Goal: Transaction & Acquisition: Purchase product/service

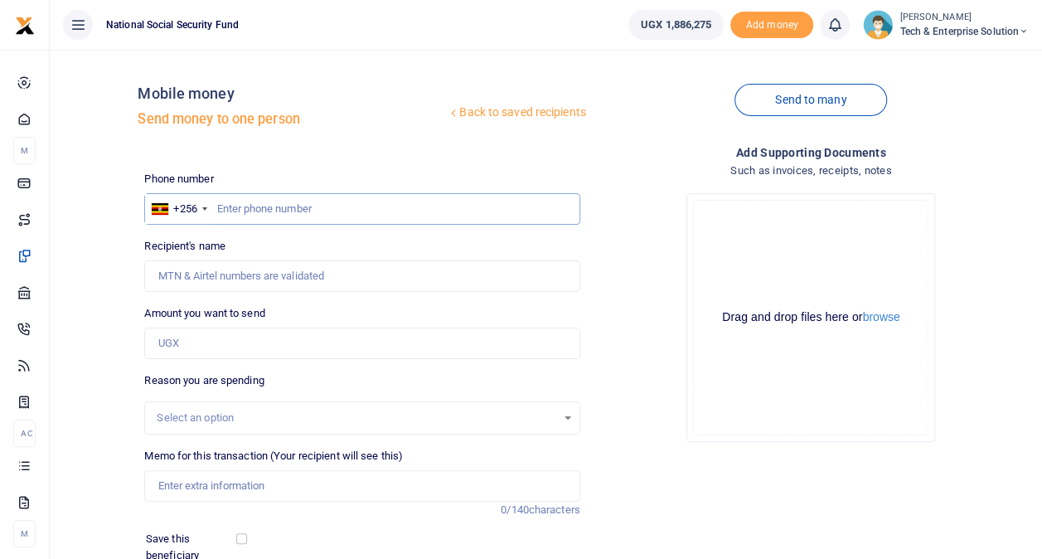
click at [264, 214] on input "text" at bounding box center [361, 208] width 435 height 31
type input "0"
type input "787114014"
type input "[PERSON_NAME]"
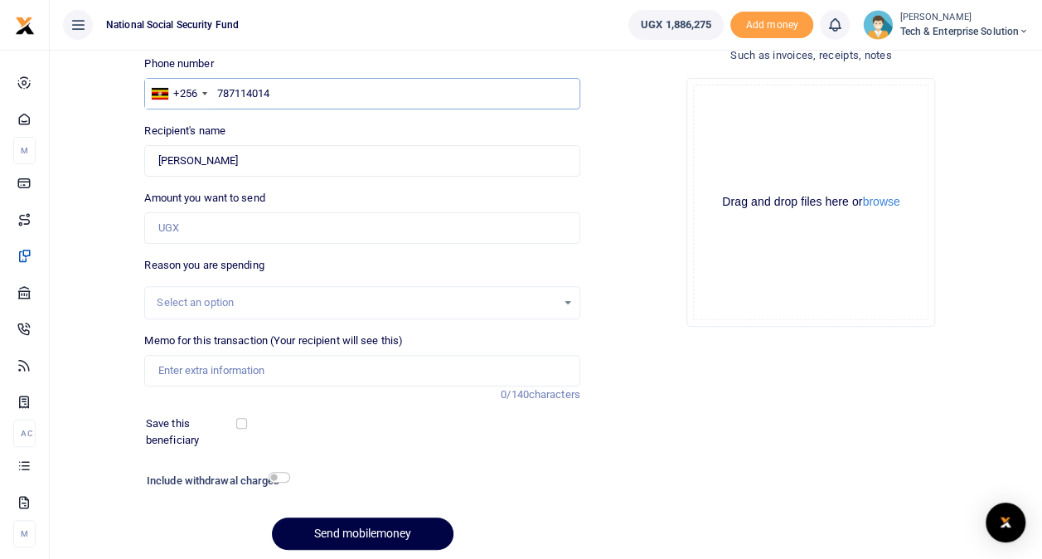
scroll to position [166, 0]
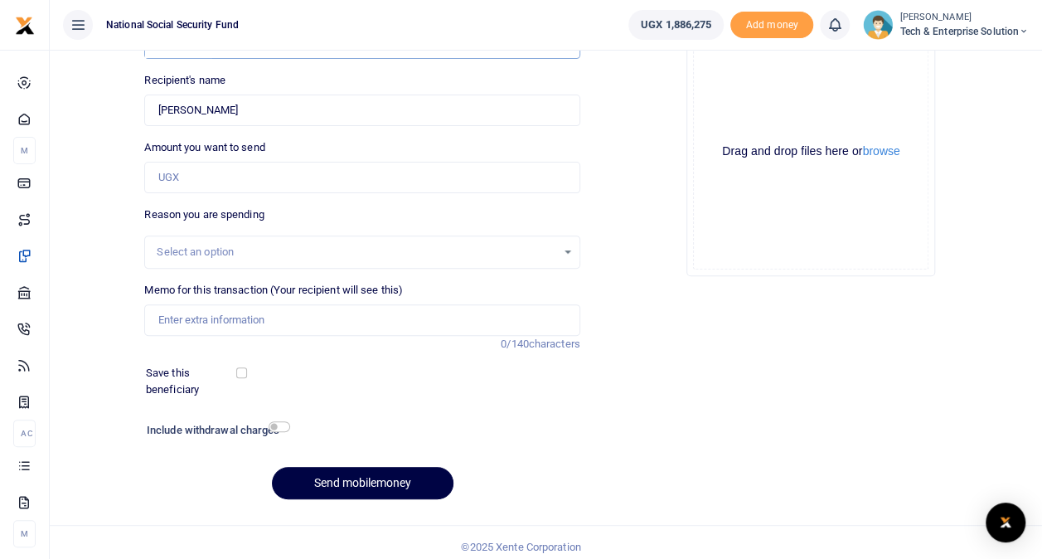
type input "787114014"
click at [177, 181] on input "Amount you want to send" at bounding box center [361, 177] width 435 height 31
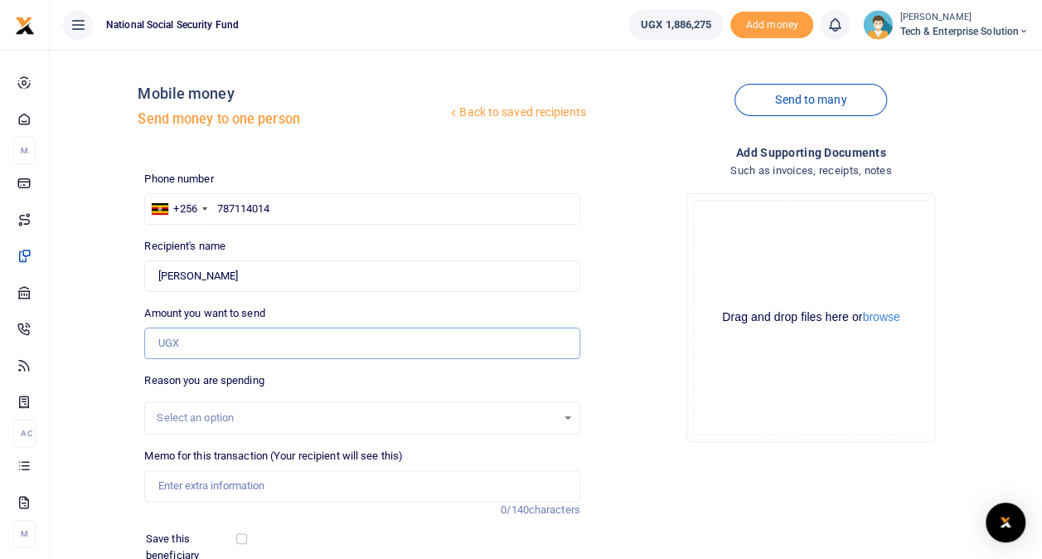
scroll to position [83, 0]
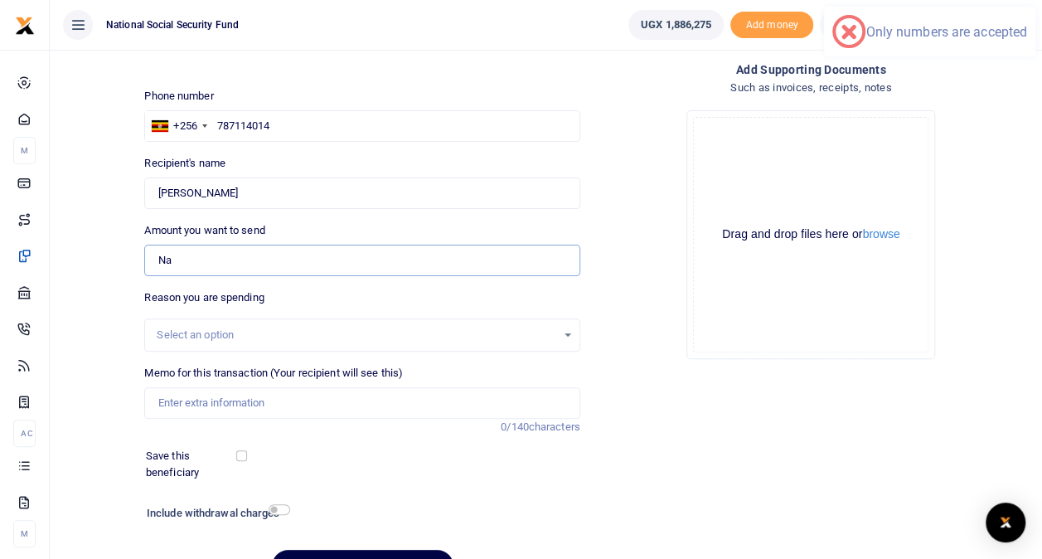
type input "N"
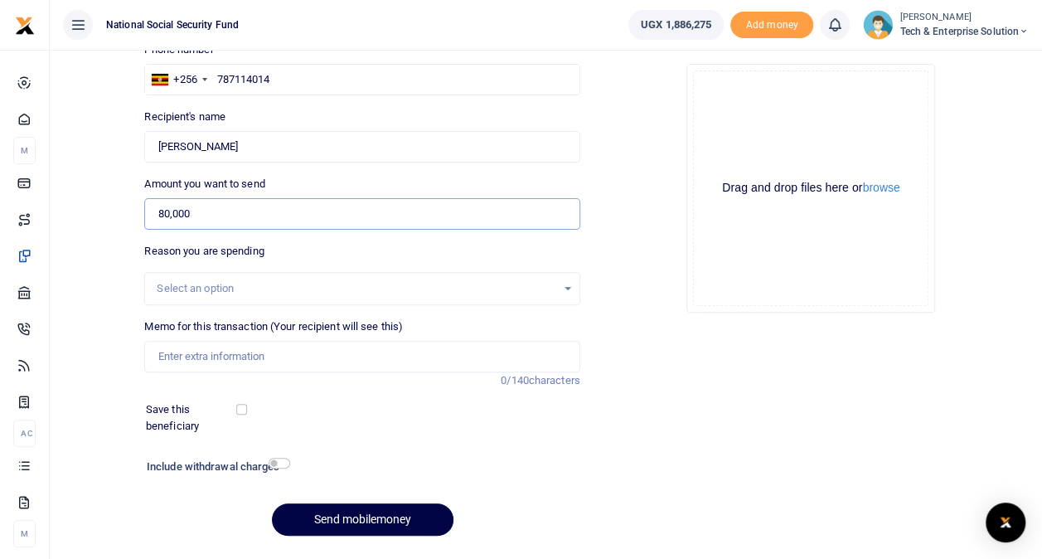
scroll to position [166, 0]
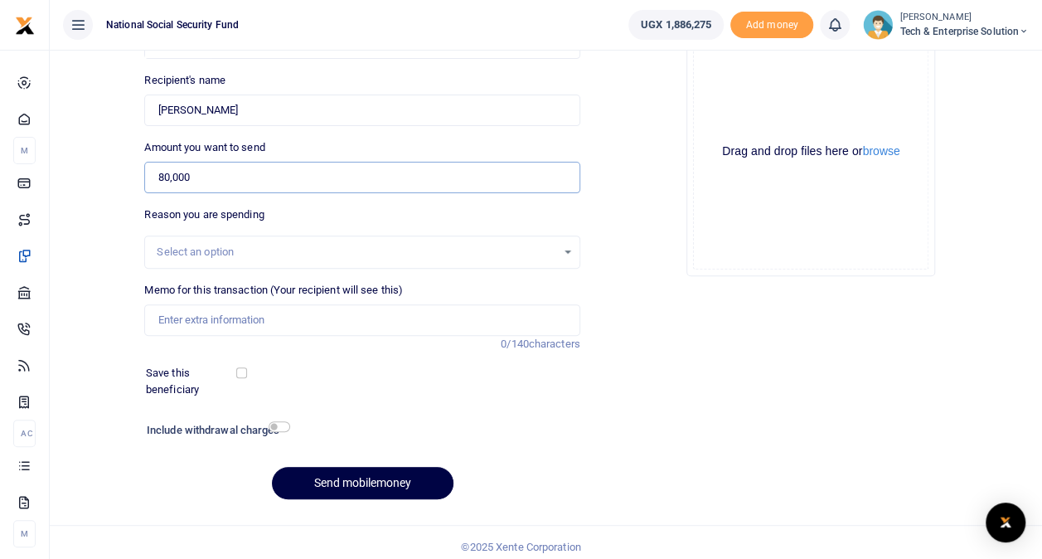
type input "80,000"
click at [246, 322] on input "Memo for this transaction (Your recipient will see this)" at bounding box center [361, 319] width 435 height 31
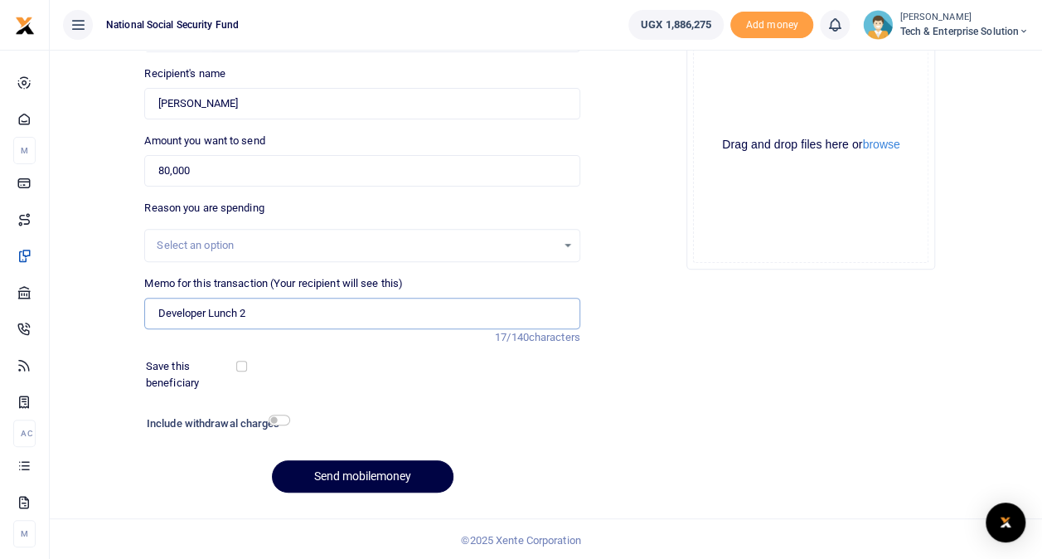
scroll to position [174, 0]
type input "Developer Lunch 2"
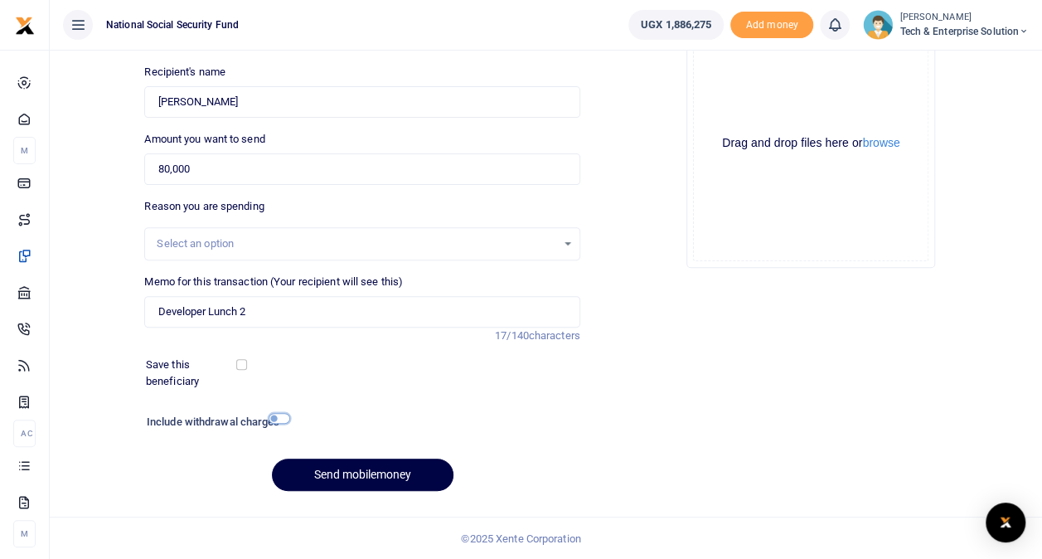
click at [275, 418] on input "checkbox" at bounding box center [280, 418] width 22 height 11
checkbox input "true"
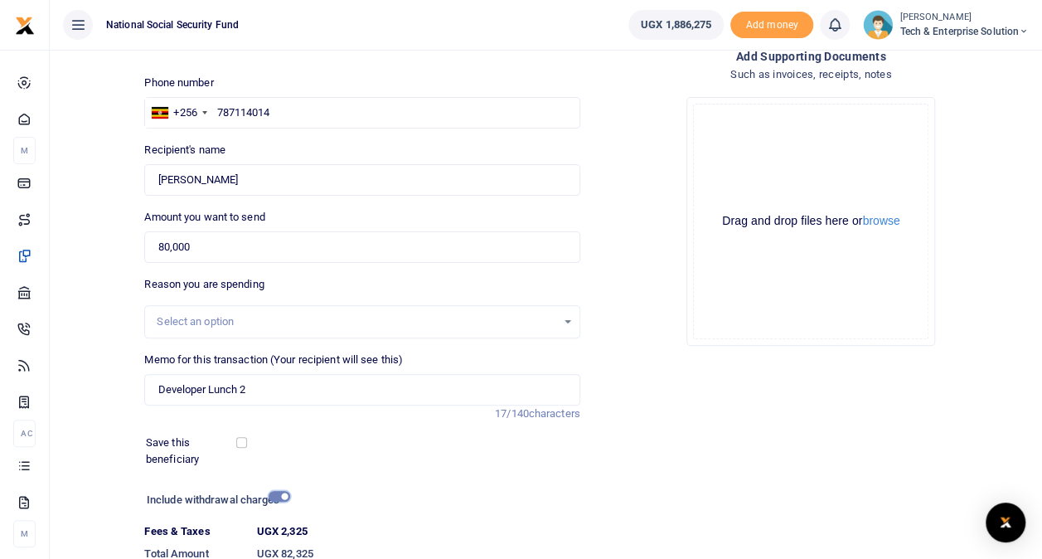
scroll to position [0, 0]
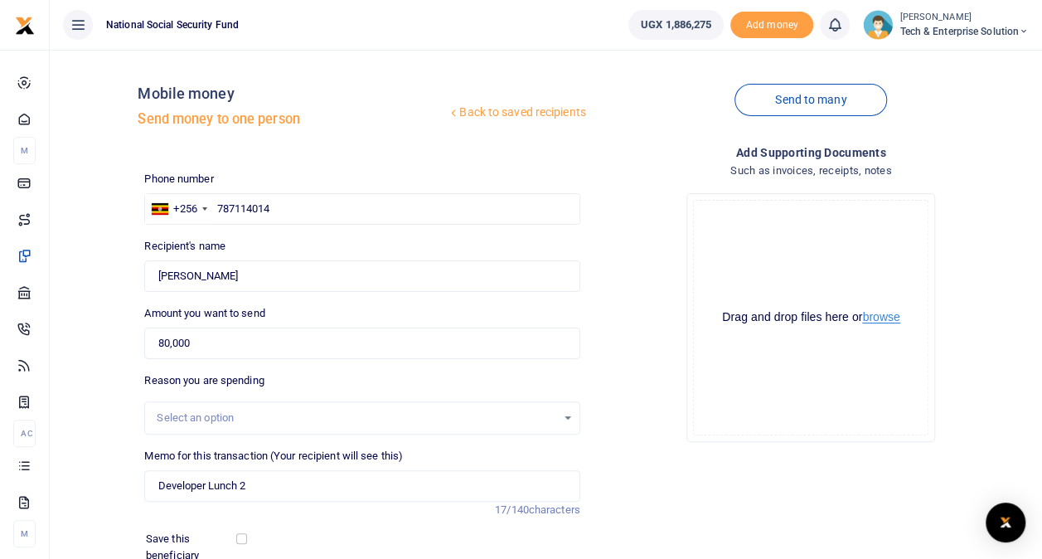
click at [895, 318] on button "browse" at bounding box center [880, 317] width 37 height 12
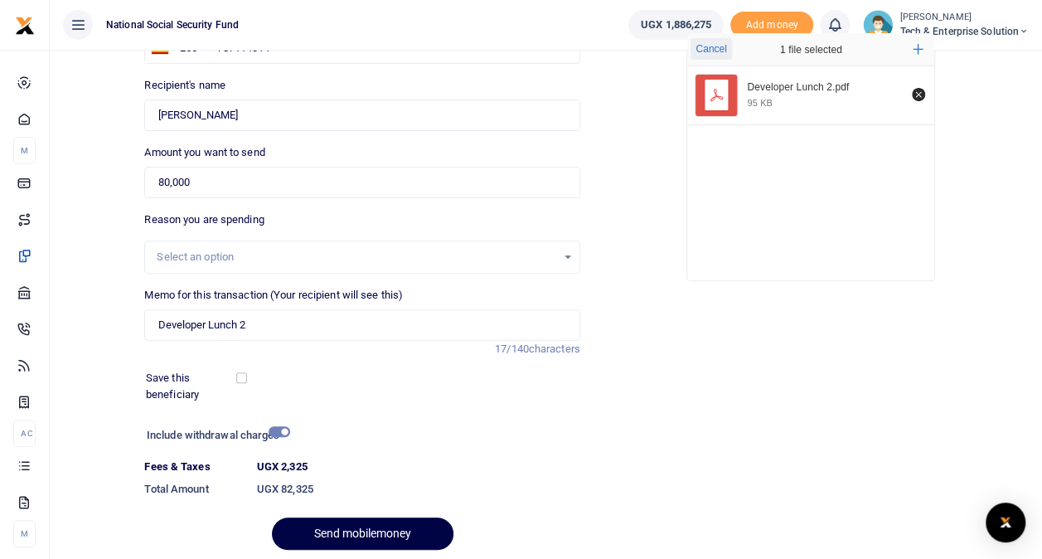
scroll to position [220, 0]
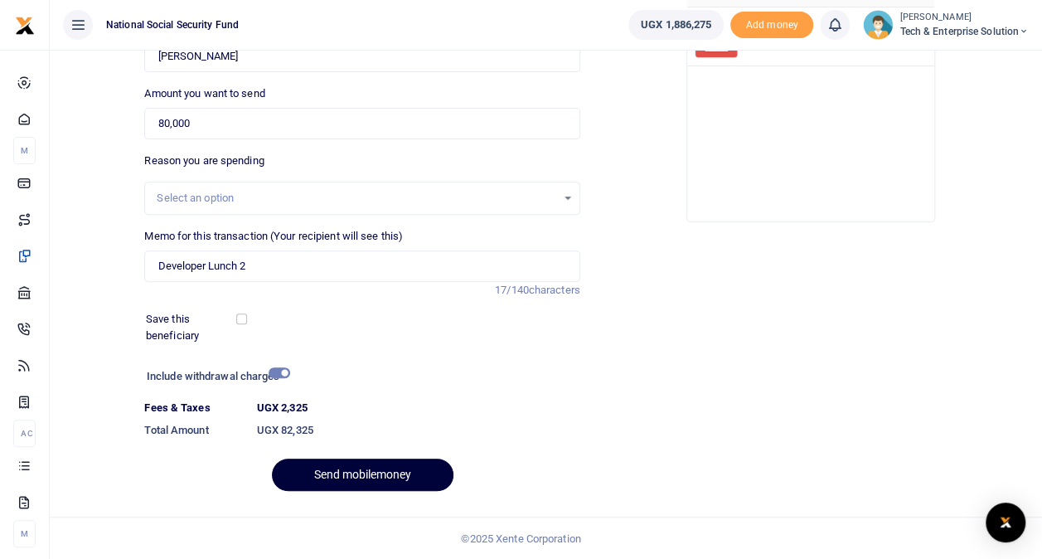
click at [356, 475] on button "Send mobilemoney" at bounding box center [362, 474] width 181 height 32
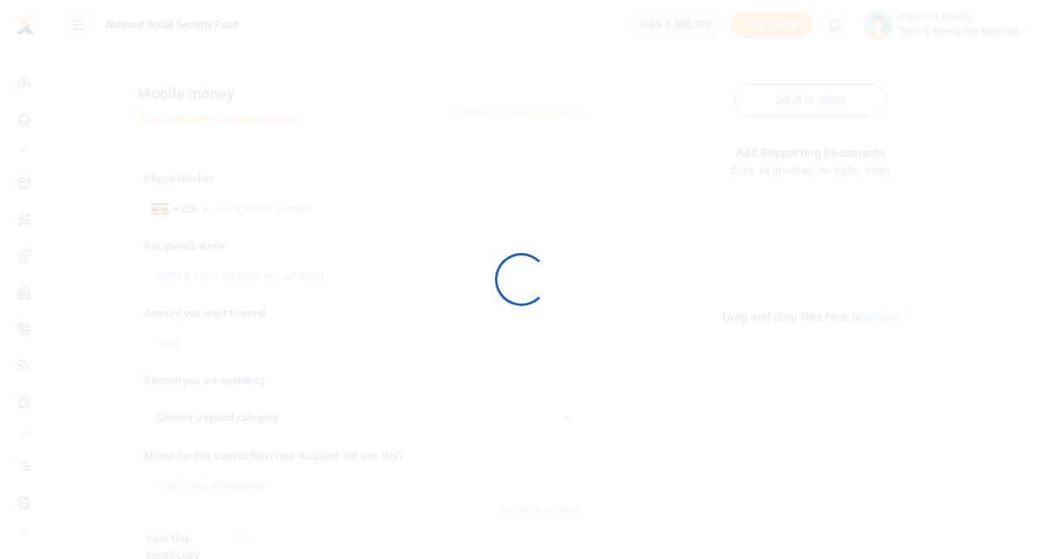
scroll to position [174, 0]
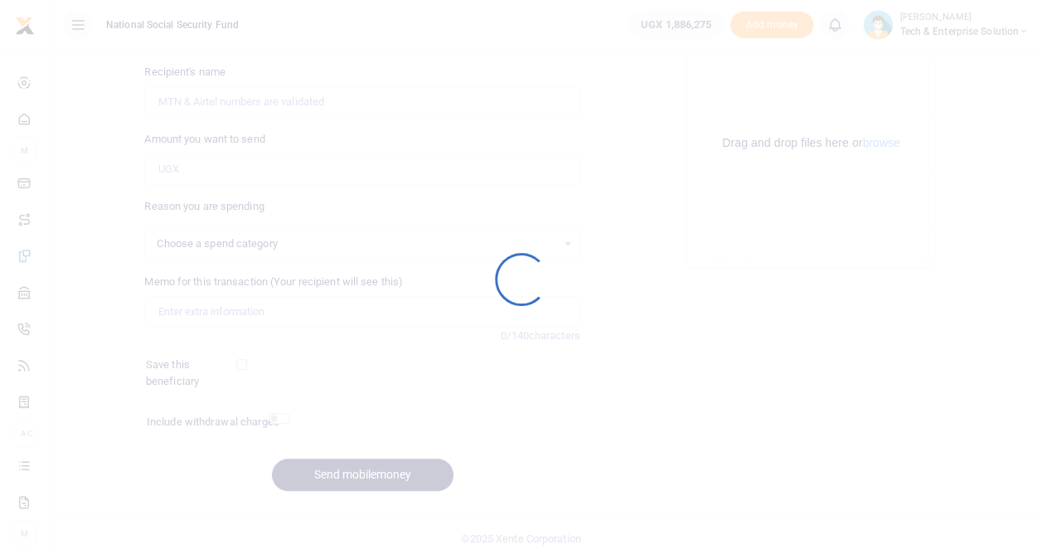
select select
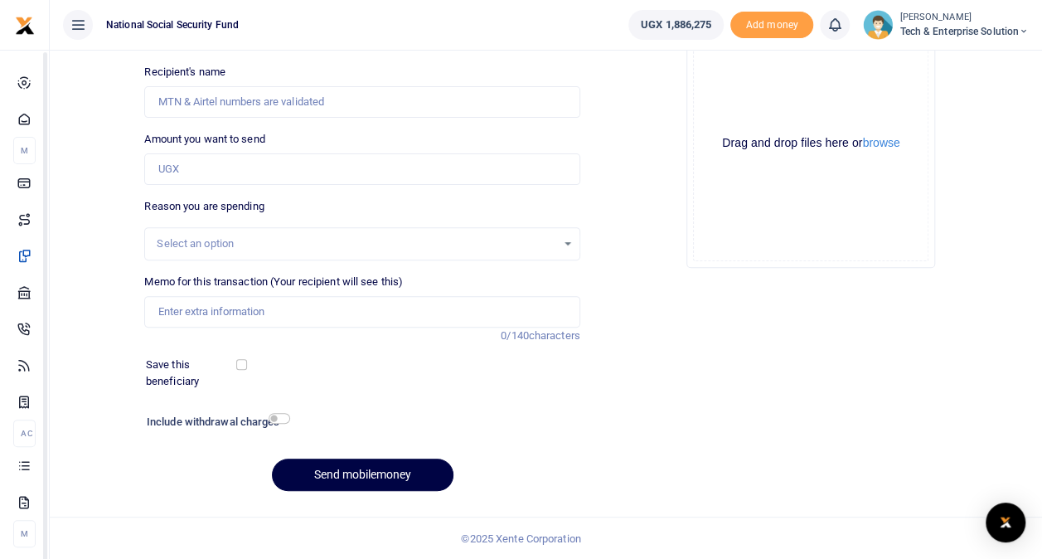
scroll to position [0, 0]
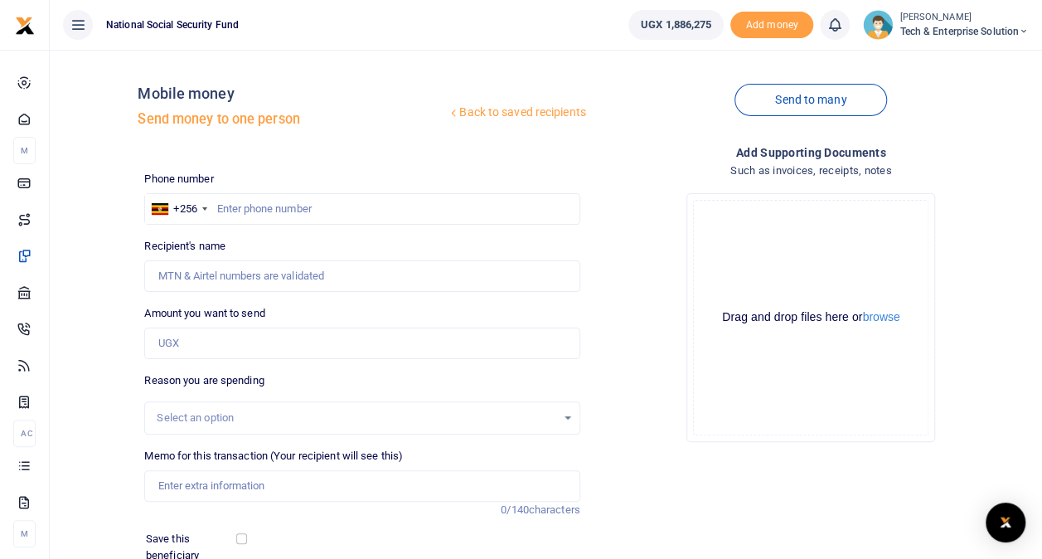
drag, startPoint x: 315, startPoint y: 293, endPoint x: 264, endPoint y: 183, distance: 120.5
click at [264, 183] on div "Phone number +256 [GEOGRAPHIC_DATA] +256 Phone is required." at bounding box center [361, 198] width 435 height 54
click at [264, 205] on input "text" at bounding box center [361, 208] width 435 height 31
type input "787114014"
type input "[PERSON_NAME]"
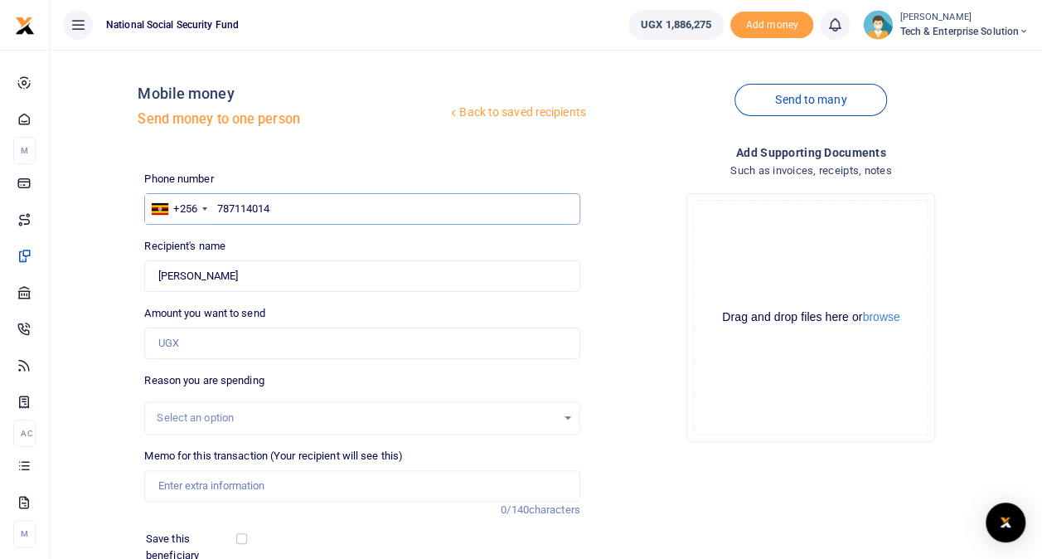
type input "787114014"
click at [259, 348] on input "Amount you want to send" at bounding box center [361, 342] width 435 height 31
type input "97,000"
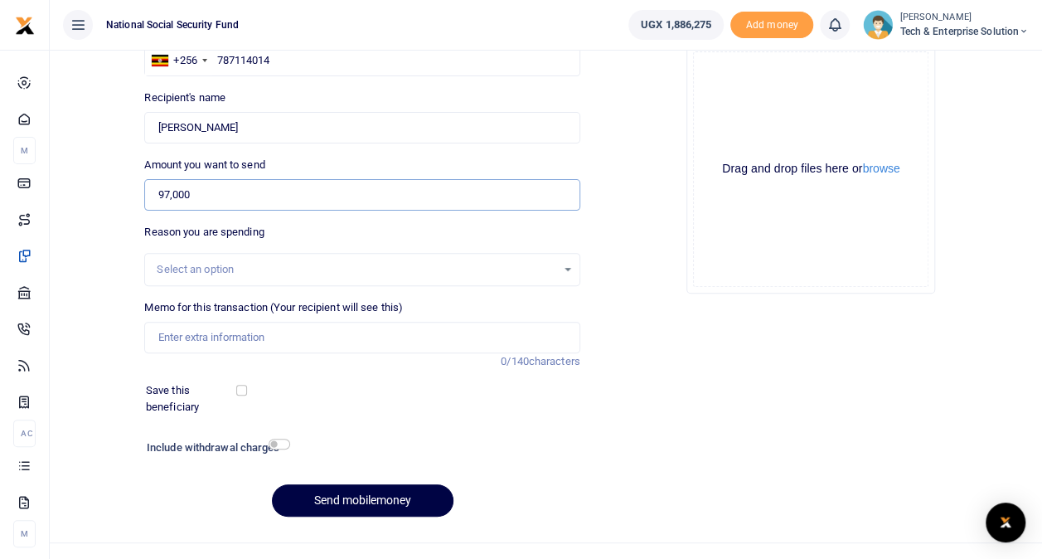
scroll to position [174, 0]
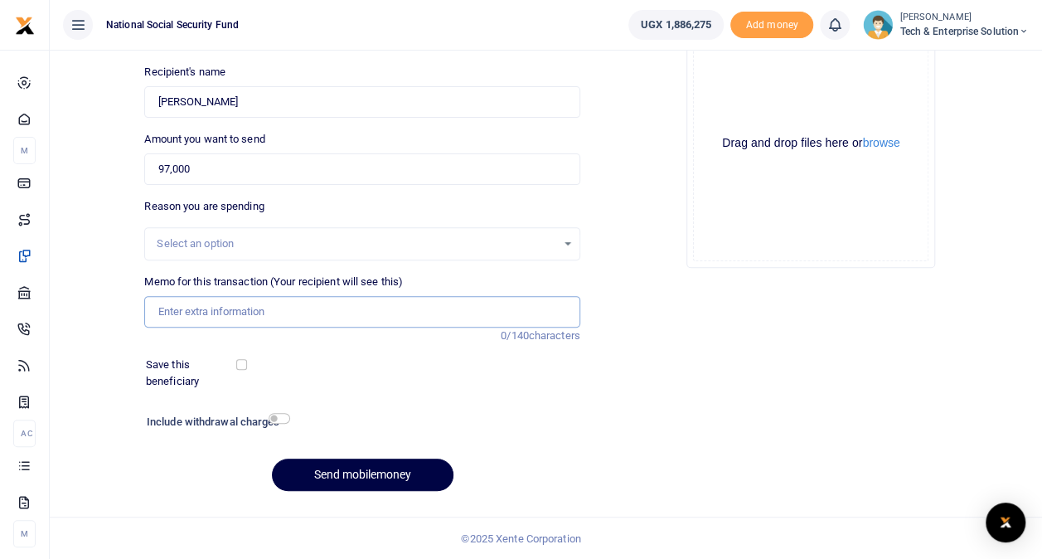
click at [486, 312] on input "Memo for this transaction (Your recipient will see this)" at bounding box center [361, 311] width 435 height 31
type input "Developer Lunch 3"
click at [274, 419] on input "checkbox" at bounding box center [280, 418] width 22 height 11
checkbox input "true"
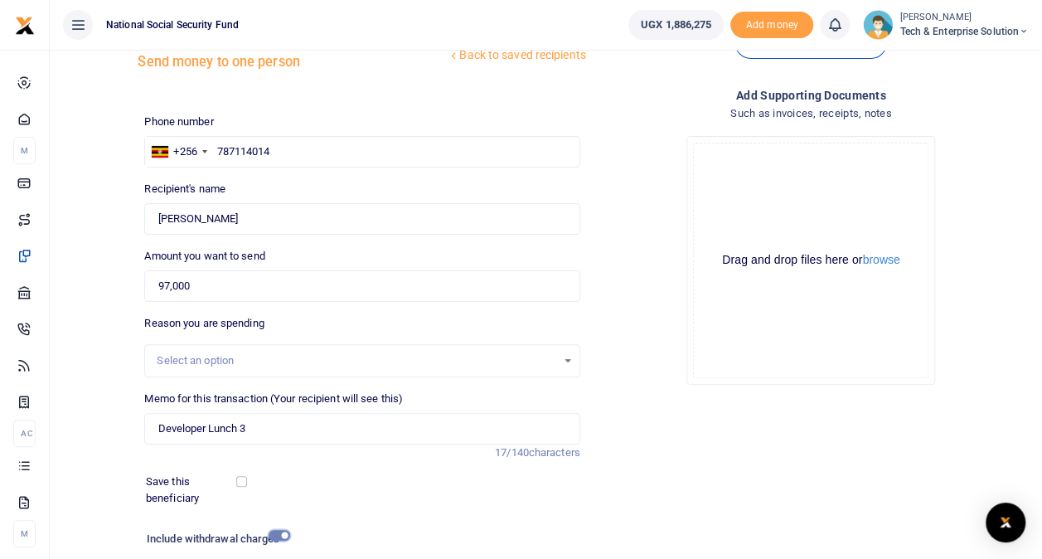
scroll to position [54, 0]
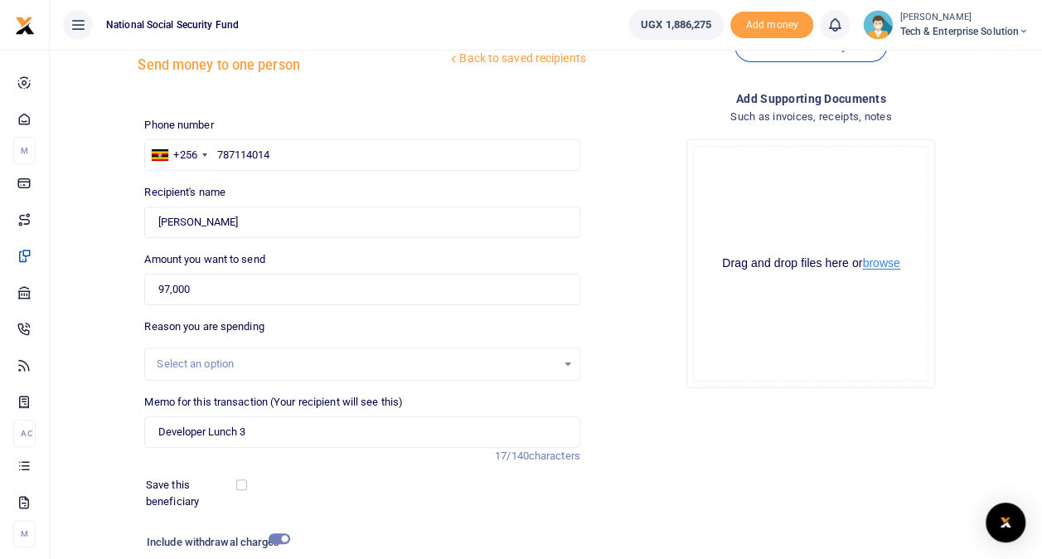
click at [882, 257] on button "browse" at bounding box center [880, 263] width 37 height 12
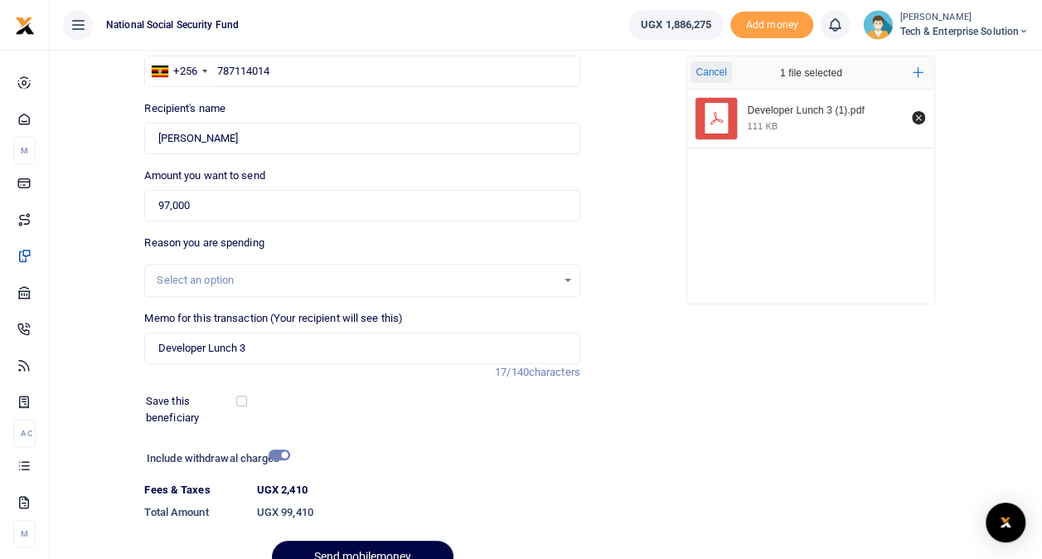
scroll to position [220, 0]
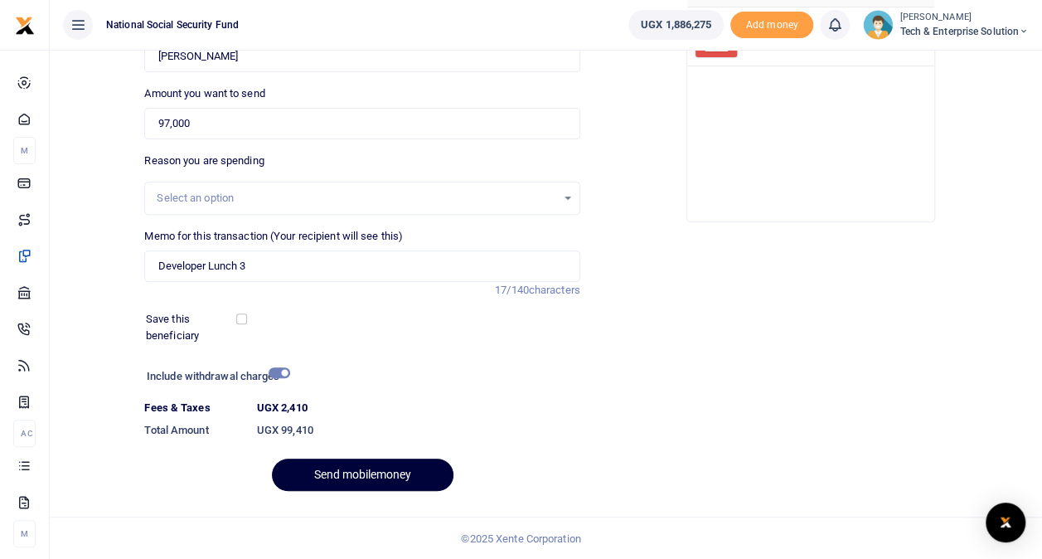
click at [425, 466] on button "Send mobilemoney" at bounding box center [362, 474] width 181 height 32
